Goal: Check status: Check status

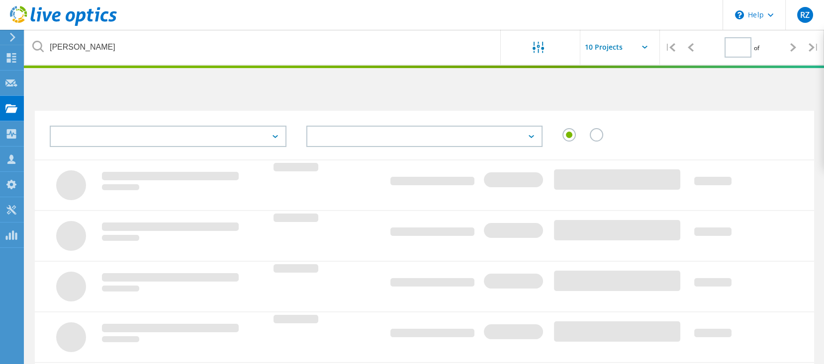
type input "1"
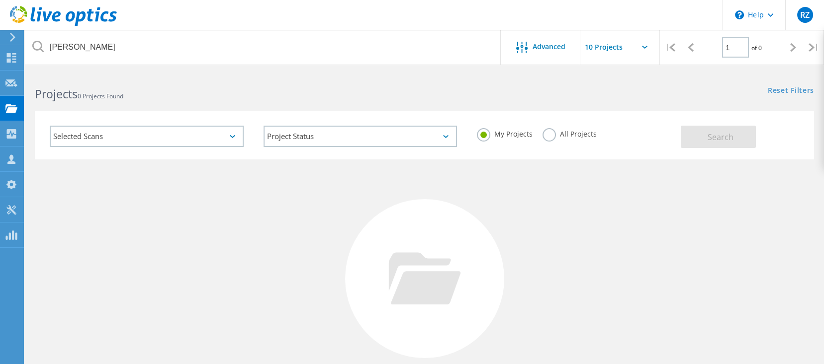
drag, startPoint x: 568, startPoint y: 139, endPoint x: 547, endPoint y: 130, distance: 23.2
click at [569, 138] on div "All Projects" at bounding box center [569, 135] width 54 height 14
drag, startPoint x: 545, startPoint y: 128, endPoint x: 550, endPoint y: 127, distance: 5.1
click at [549, 128] on label "All Projects" at bounding box center [569, 132] width 54 height 9
click at [0, 0] on input "All Projects" at bounding box center [0, 0] width 0 height 0
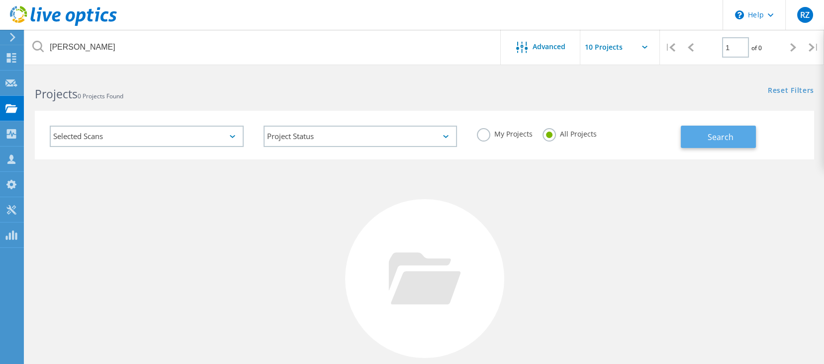
click at [740, 140] on button "Search" at bounding box center [718, 137] width 75 height 22
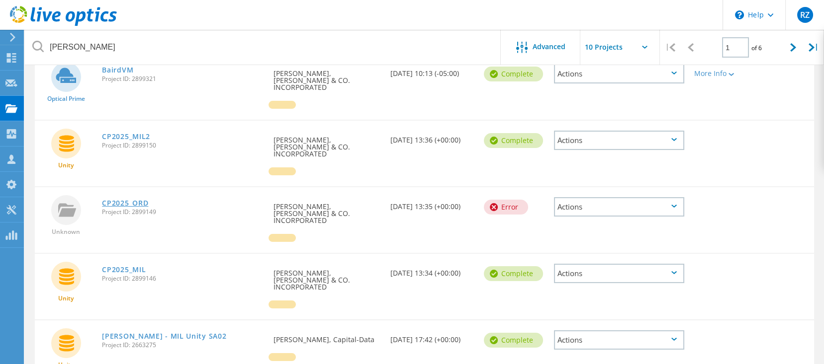
scroll to position [199, 0]
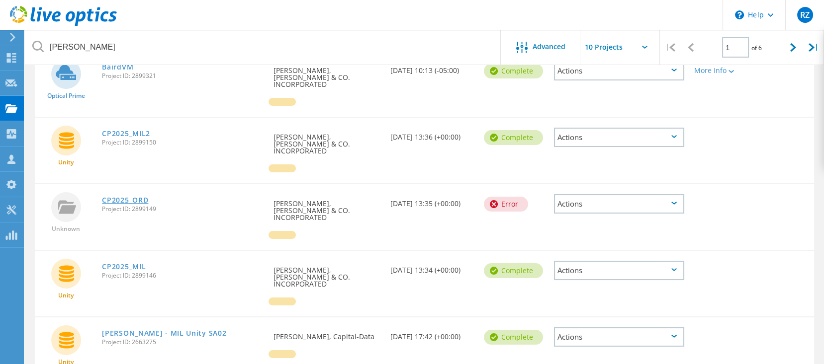
click at [138, 197] on link "CP2025_ORD" at bounding box center [125, 200] width 46 height 7
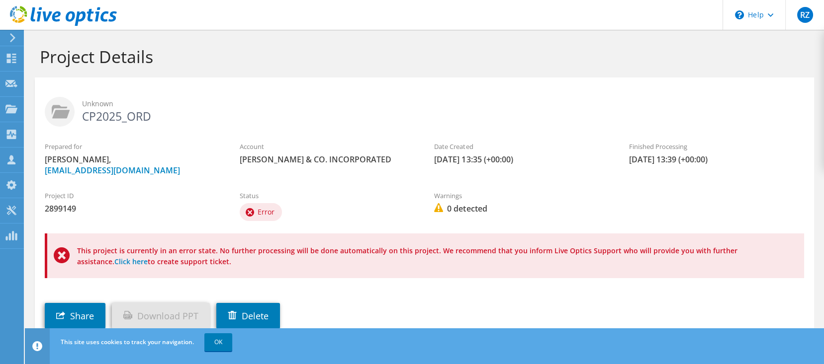
drag, startPoint x: 254, startPoint y: 250, endPoint x: 497, endPoint y: 264, distance: 244.0
click at [497, 264] on p "This project is currently in an error state. No further processing will be done…" at bounding box center [430, 257] width 707 height 22
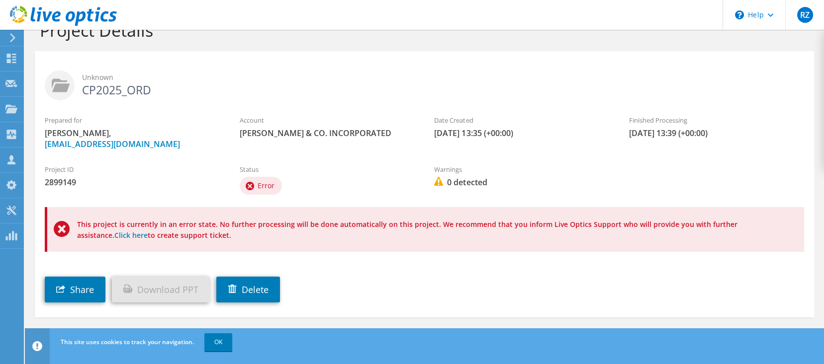
scroll to position [39, 0]
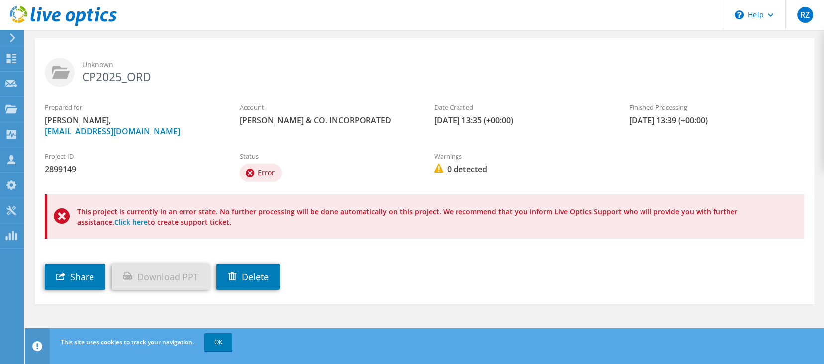
click at [422, 218] on p "This project is currently in an error state. No further processing will be done…" at bounding box center [430, 217] width 707 height 22
click at [253, 171] on use at bounding box center [250, 173] width 8 height 8
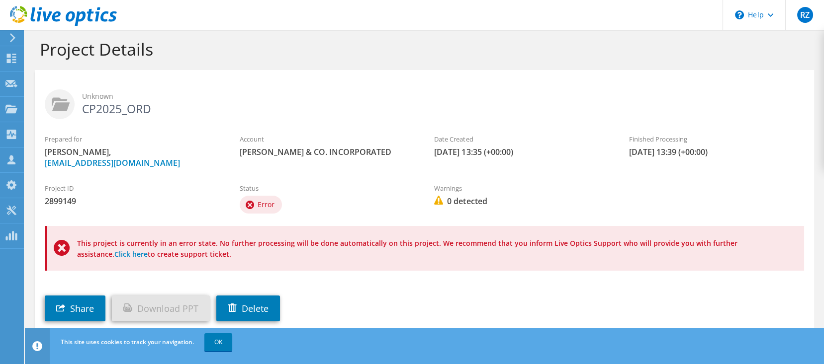
scroll to position [0, 0]
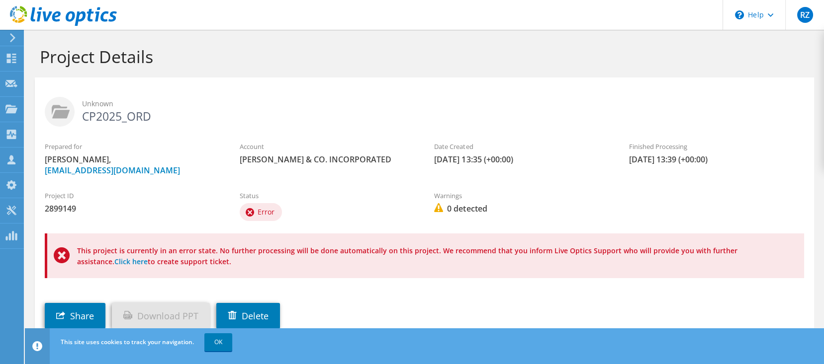
drag, startPoint x: 378, startPoint y: 204, endPoint x: 372, endPoint y: 207, distance: 7.1
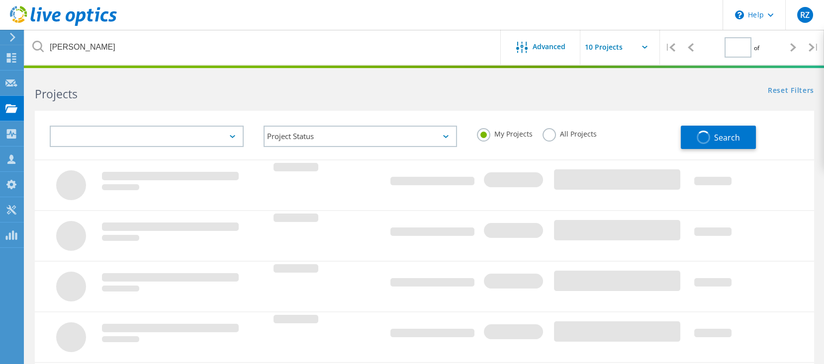
type input "1"
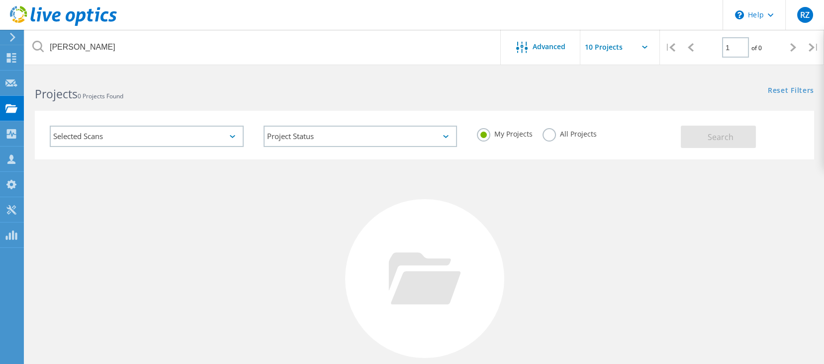
click at [553, 141] on div "All Projects" at bounding box center [569, 135] width 54 height 14
click at [546, 135] on label "All Projects" at bounding box center [569, 132] width 54 height 9
click at [0, 0] on input "All Projects" at bounding box center [0, 0] width 0 height 0
click at [700, 132] on button "Search" at bounding box center [718, 137] width 75 height 22
